Goal: Task Accomplishment & Management: Use online tool/utility

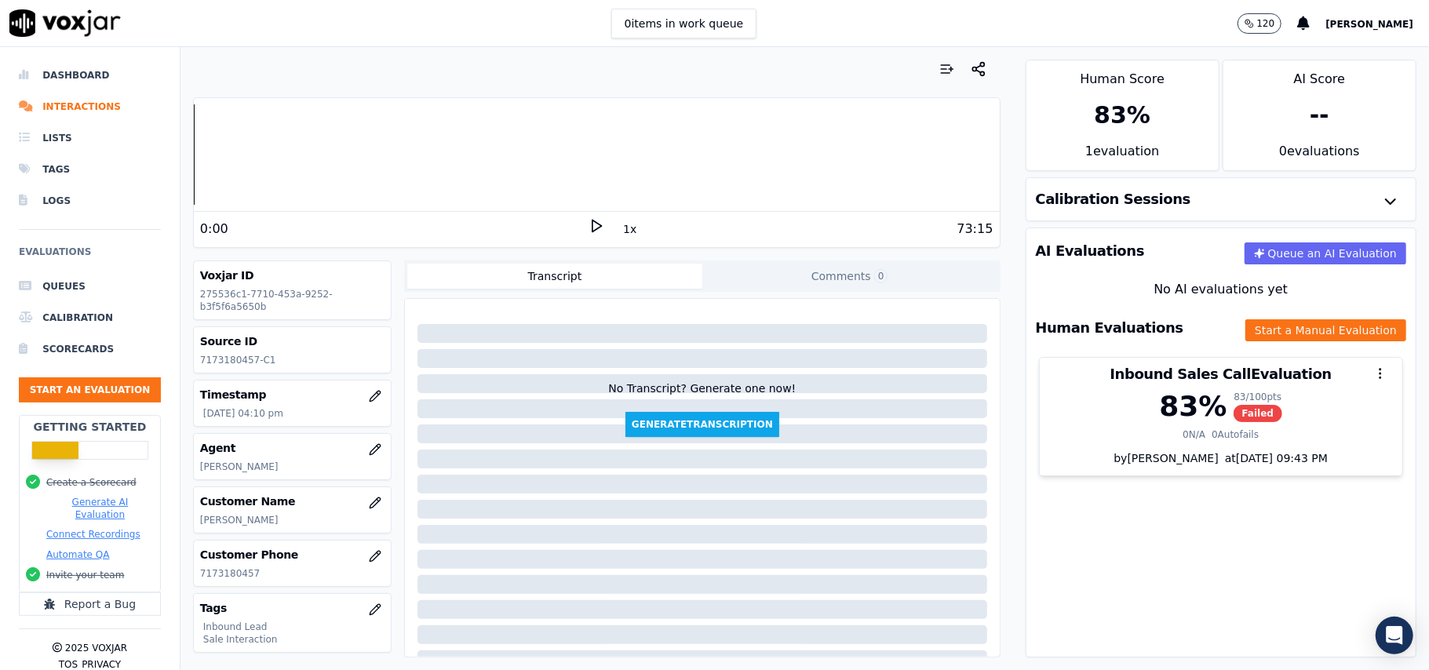
click at [239, 361] on p "7173180457-C1" at bounding box center [292, 360] width 184 height 13
copy p "7173180457"
click at [88, 389] on button "Start an Evaluation" at bounding box center [90, 389] width 142 height 25
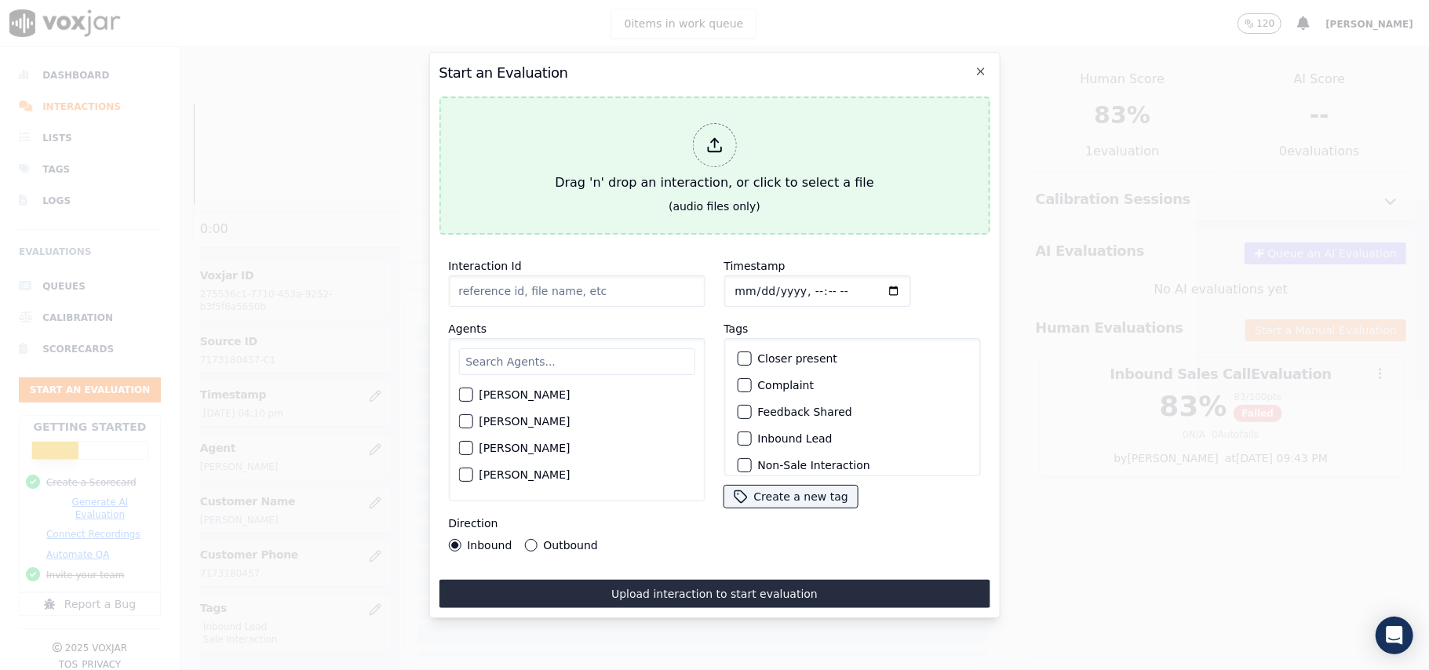
click at [703, 133] on div at bounding box center [714, 145] width 44 height 44
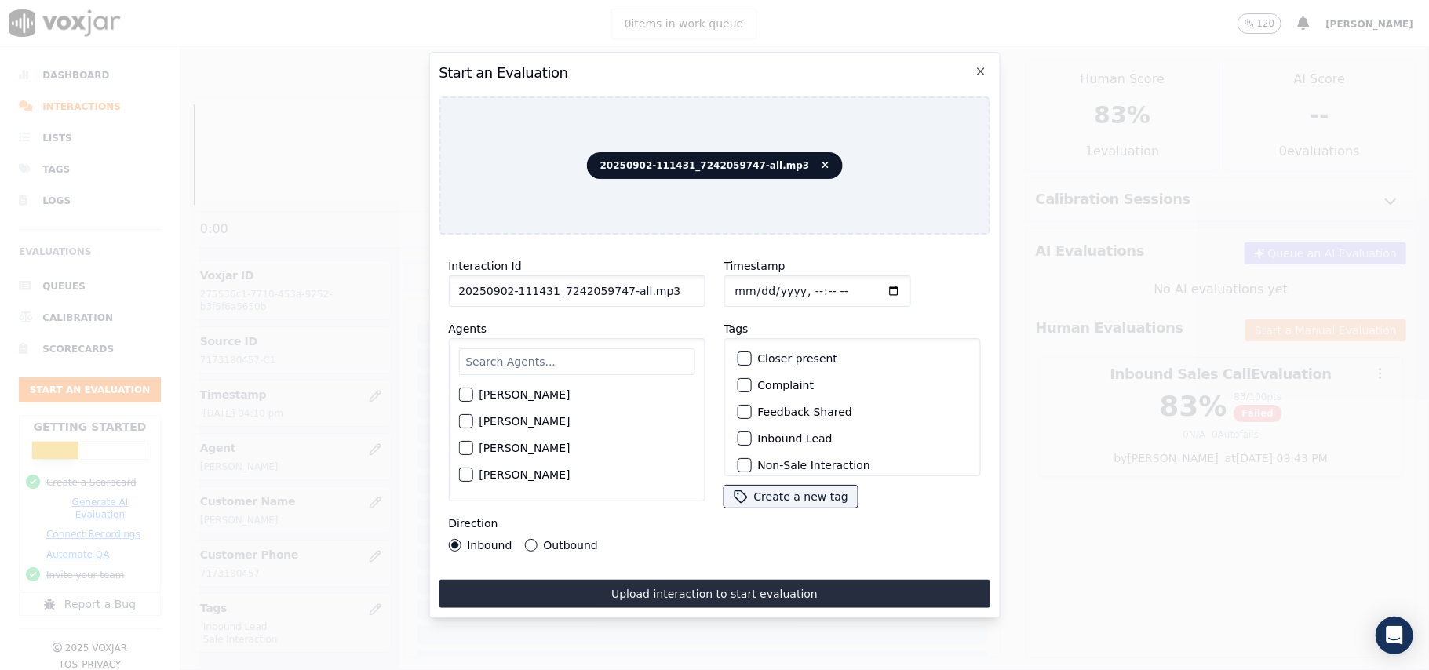
drag, startPoint x: 648, startPoint y: 278, endPoint x: 612, endPoint y: 284, distance: 36.6
click at [614, 284] on input "20250902-111431_7242059747-all.mp3" at bounding box center [576, 290] width 257 height 31
type input "20250902-111431_7242059747-C1"
click at [753, 280] on input "Timestamp" at bounding box center [816, 290] width 187 height 31
type input "[DATE]T17:15"
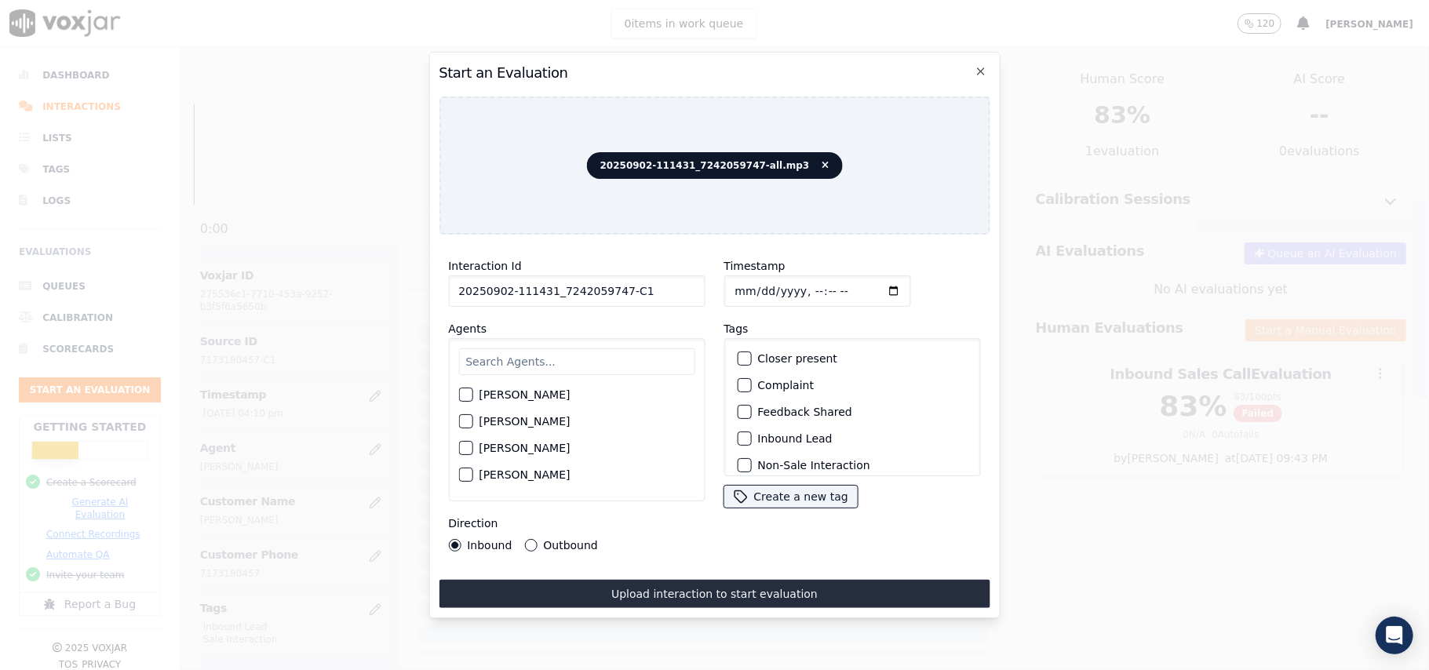
click at [606, 358] on input "text" at bounding box center [576, 361] width 236 height 27
paste input "[PERSON_NAME]"
type input "[PERSON_NAME]"
click at [466, 394] on div "button" at bounding box center [464, 399] width 11 height 11
click at [738, 433] on div "button" at bounding box center [743, 438] width 11 height 11
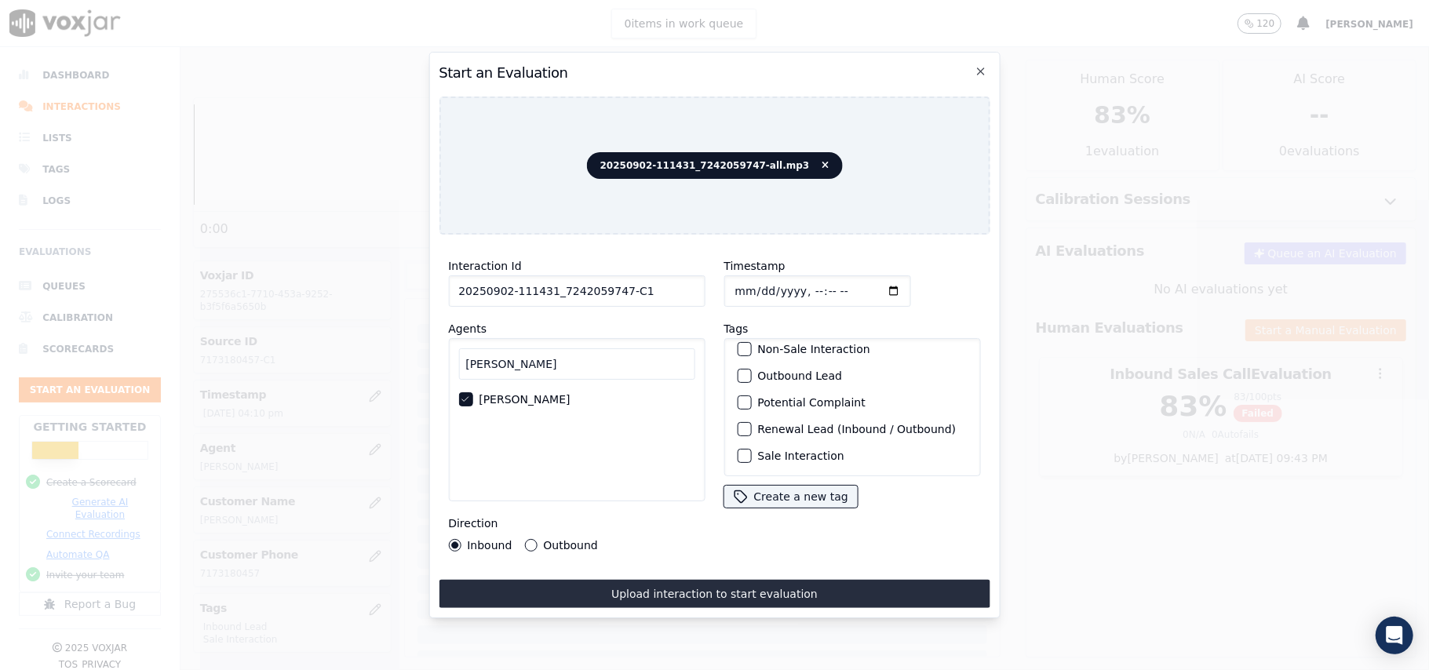
scroll to position [137, 0]
click at [738, 450] on div "button" at bounding box center [743, 455] width 11 height 11
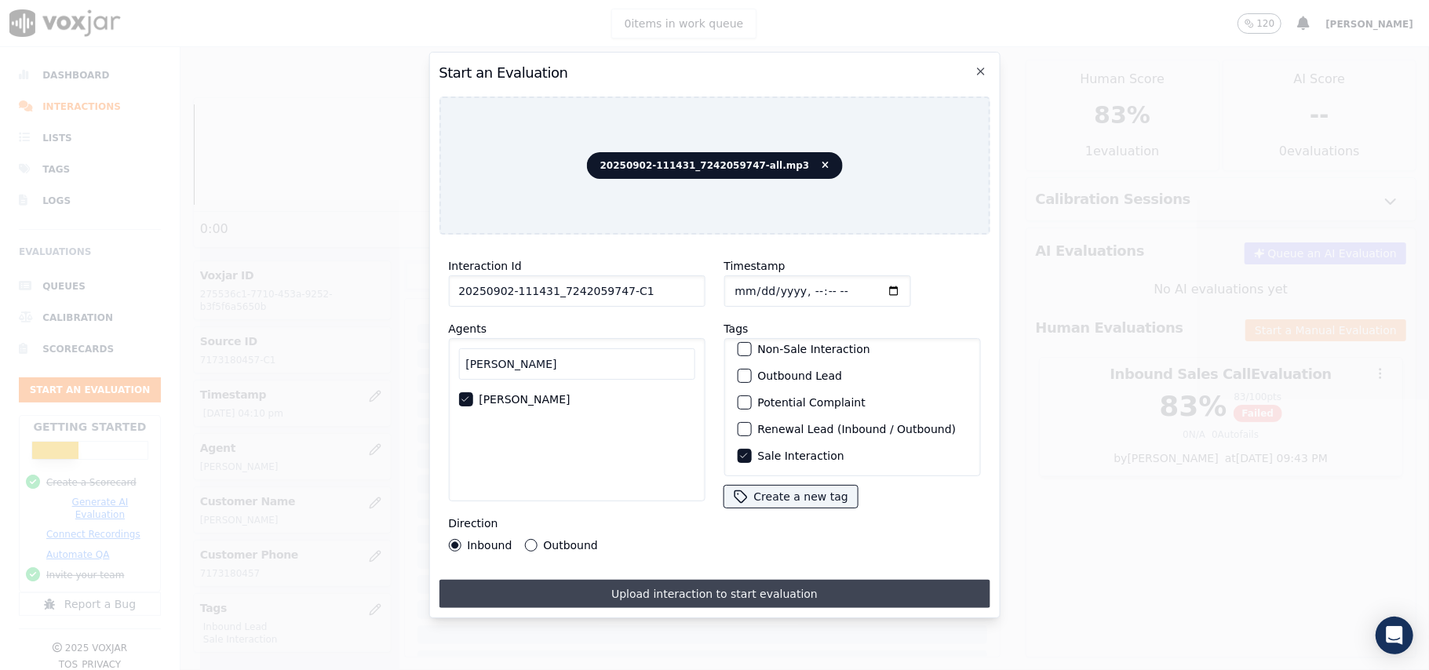
click at [701, 597] on button "Upload interaction to start evaluation" at bounding box center [714, 594] width 551 height 28
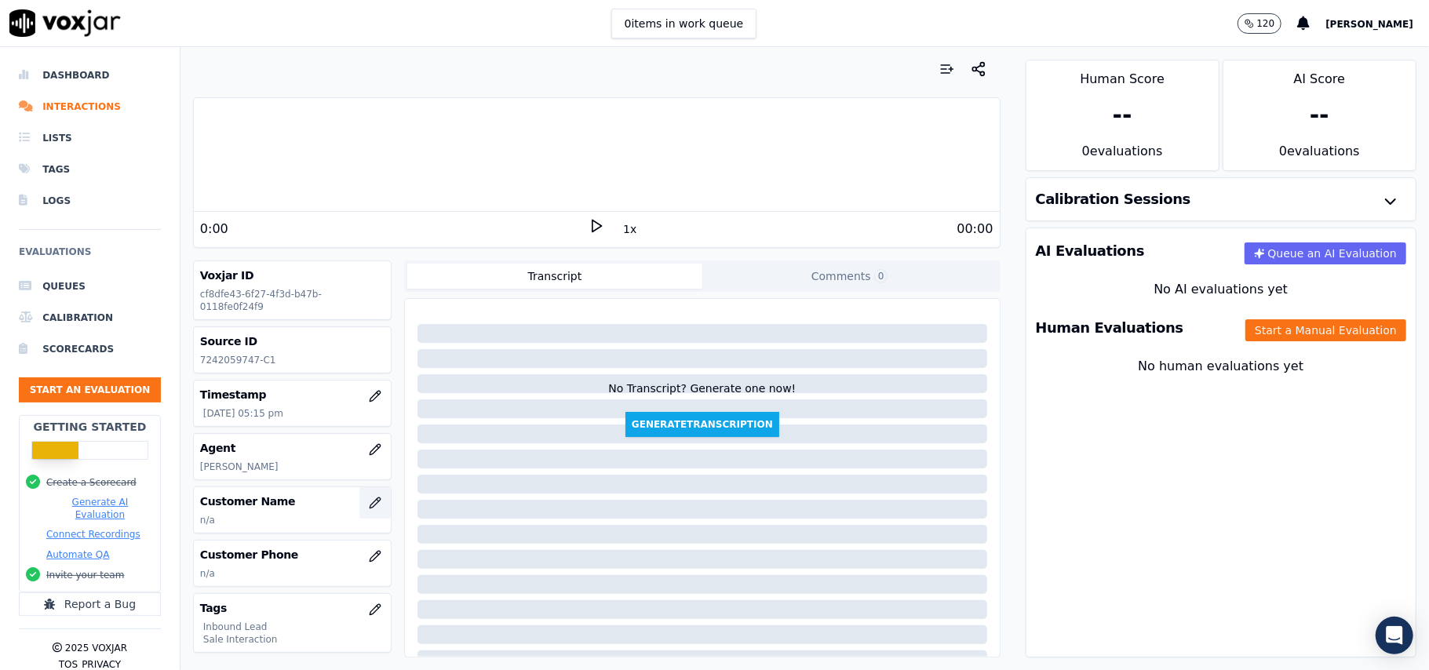
click at [370, 507] on icon "button" at bounding box center [375, 502] width 10 height 10
